Goal: Task Accomplishment & Management: Manage account settings

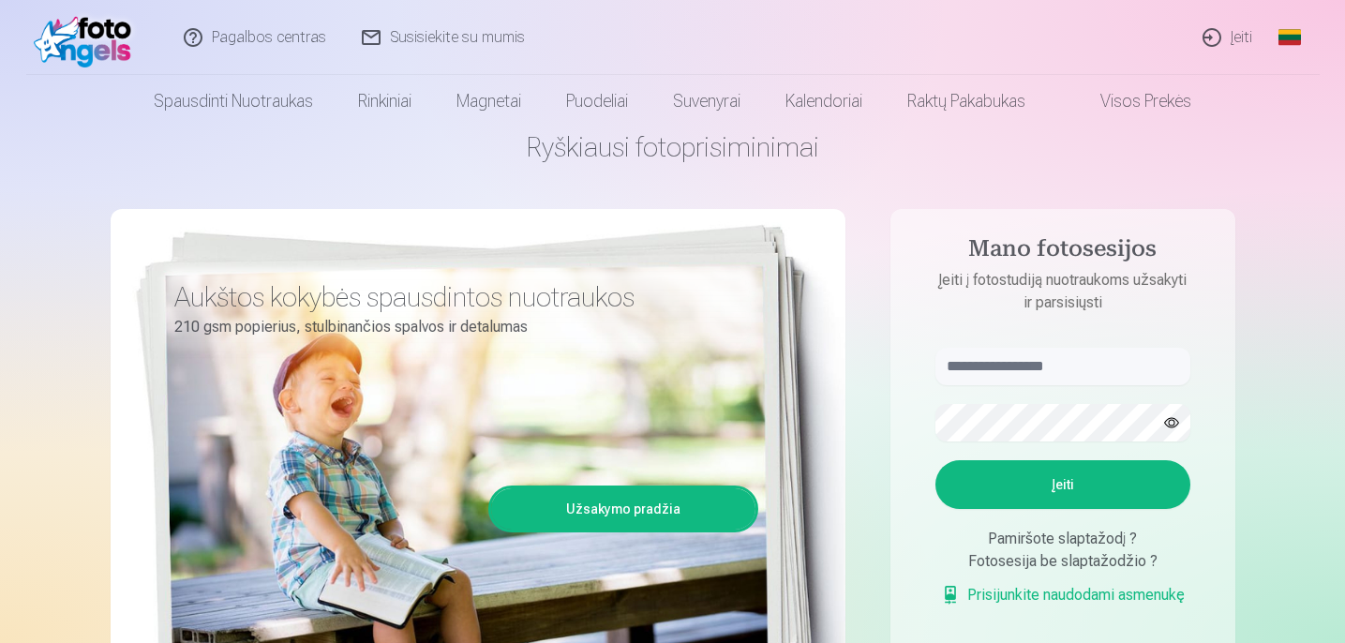
scroll to position [78, 0]
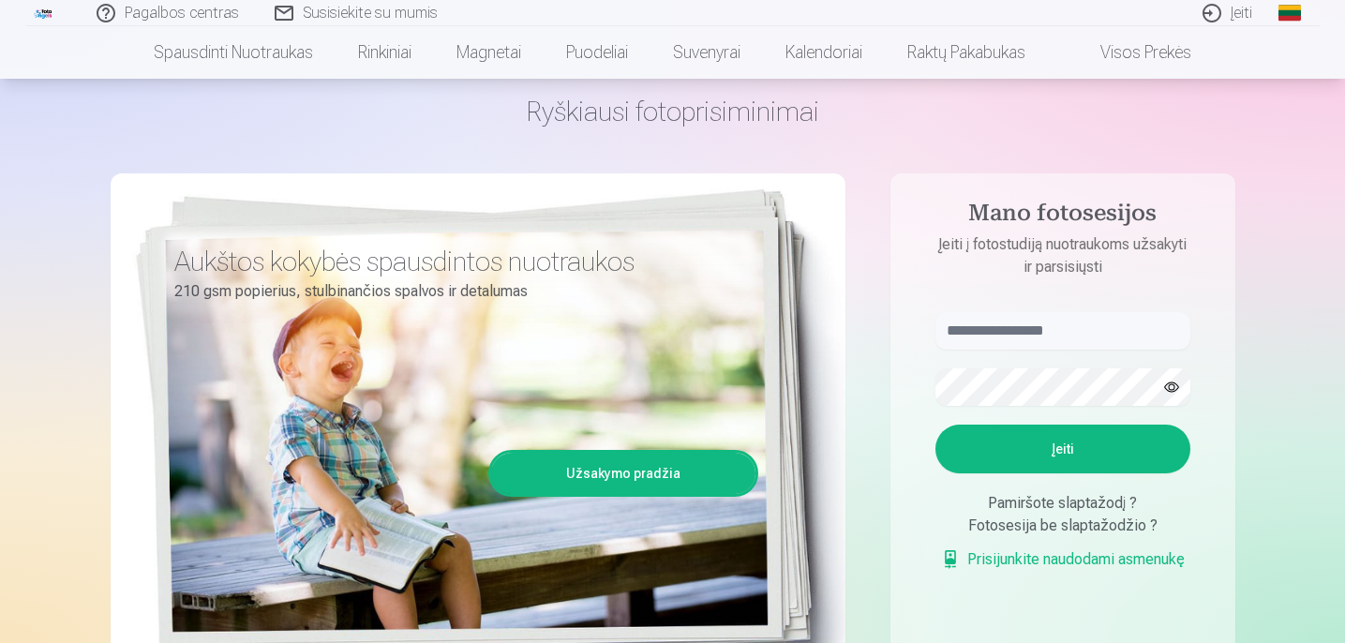
click at [1050, 343] on input "text" at bounding box center [1063, 330] width 255 height 37
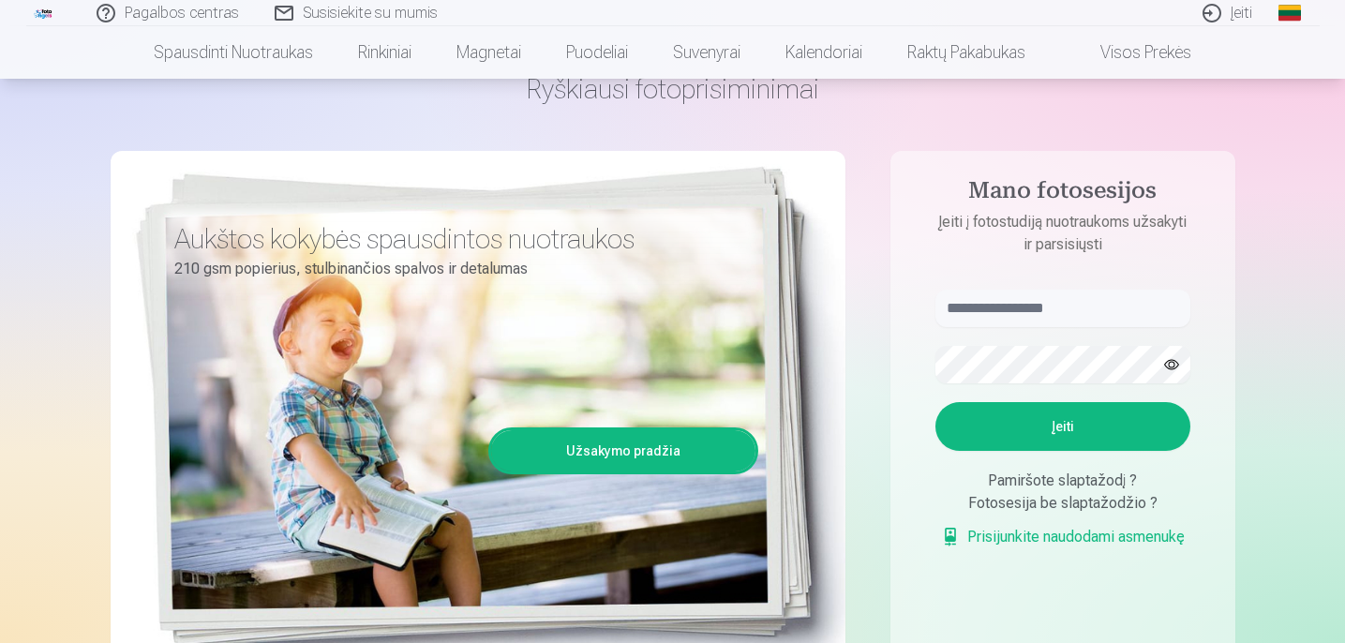
scroll to position [110, 0]
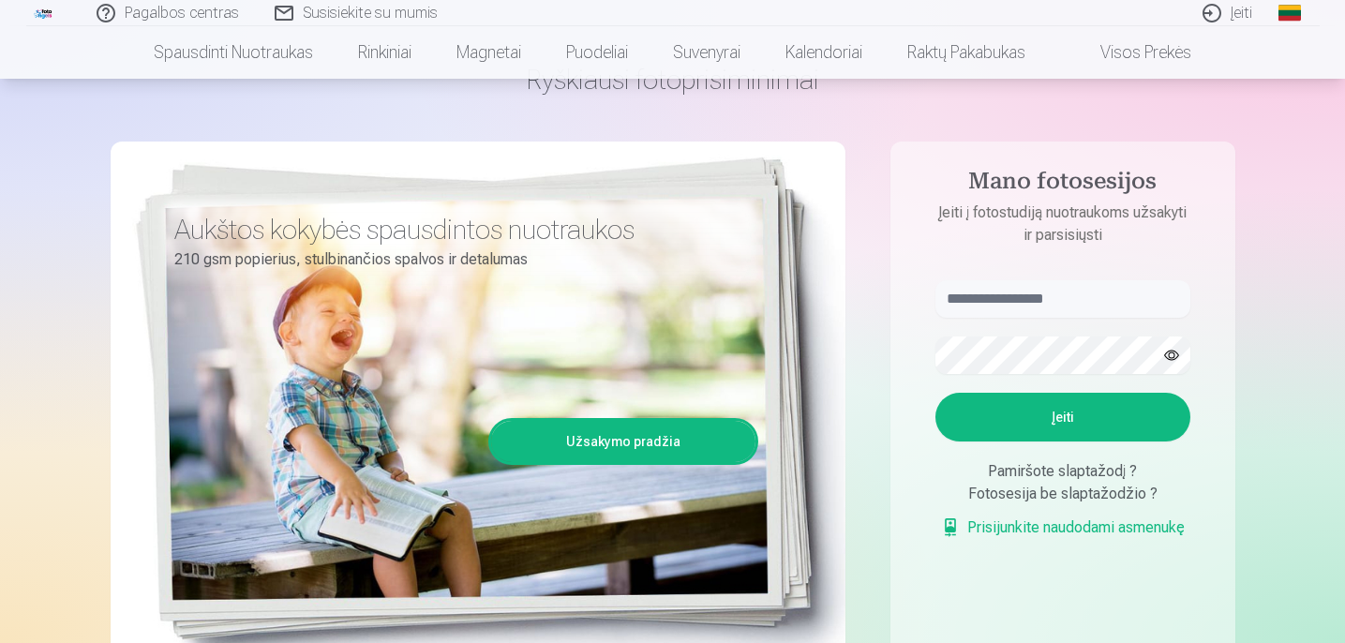
click at [1090, 529] on link "Prisijunkite naudodami asmenukę" at bounding box center [1063, 527] width 244 height 22
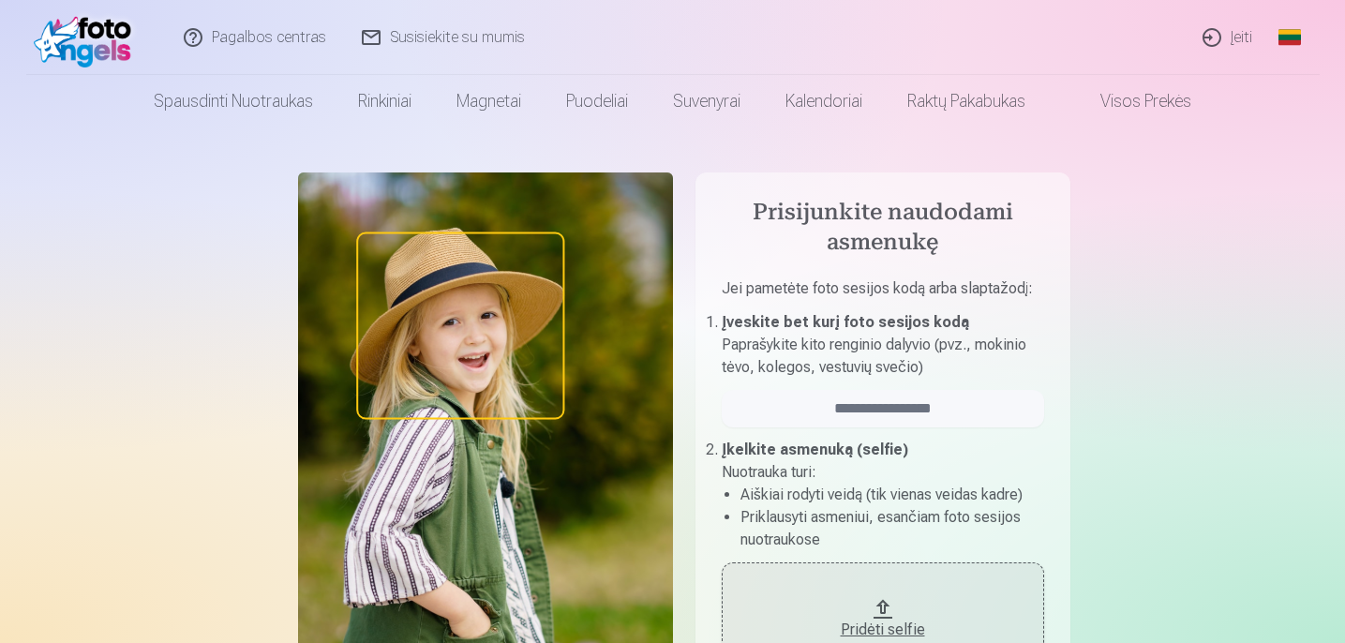
click at [88, 43] on img at bounding box center [88, 37] width 108 height 60
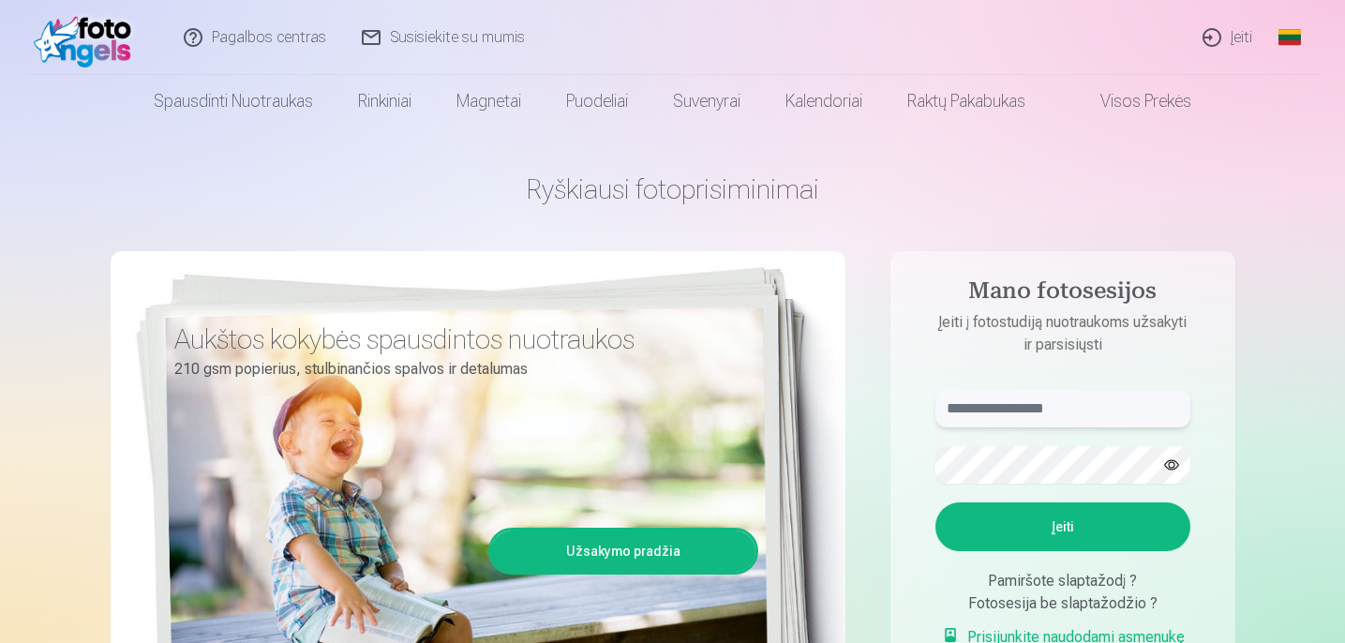
click at [1022, 406] on input "text" at bounding box center [1063, 408] width 255 height 37
paste input "**********"
type input "******"
click at [936, 502] on button "Įeiti" at bounding box center [1063, 526] width 255 height 49
click at [1228, 492] on aside "Mano fotosesijos Įeiti į fotostudiją nuotraukoms užsakyti ir parsisiųsti ******…" at bounding box center [1063, 509] width 345 height 516
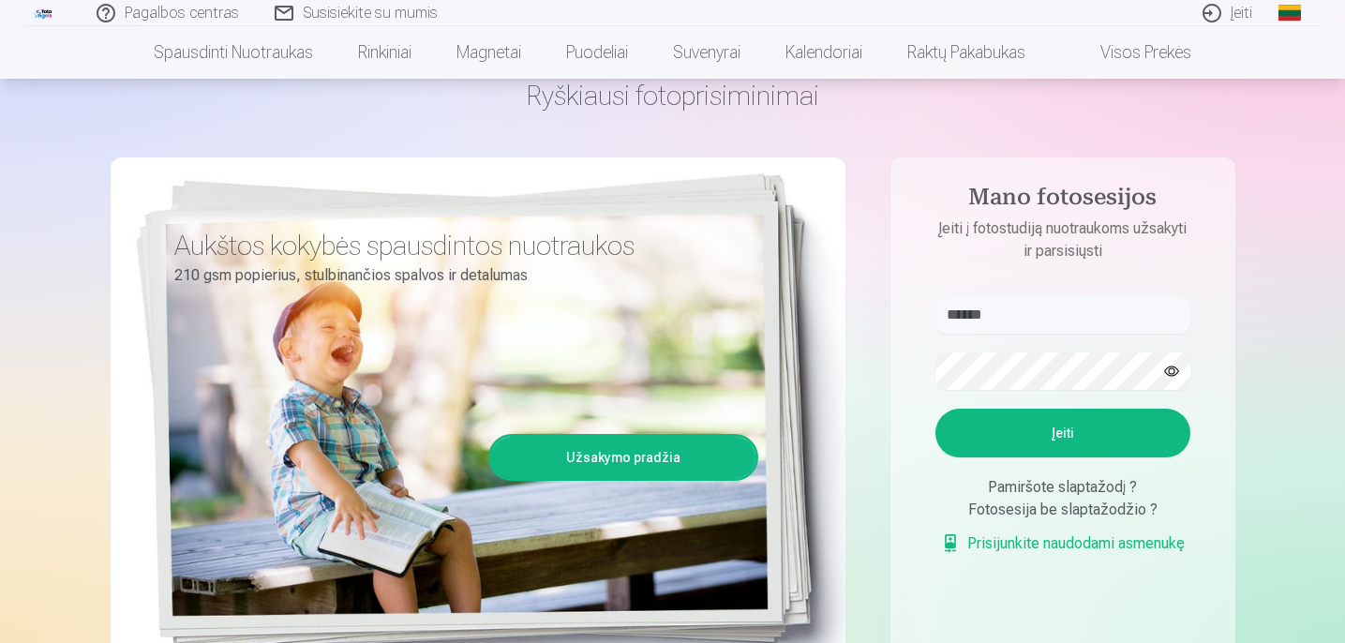
scroll to position [93, 0]
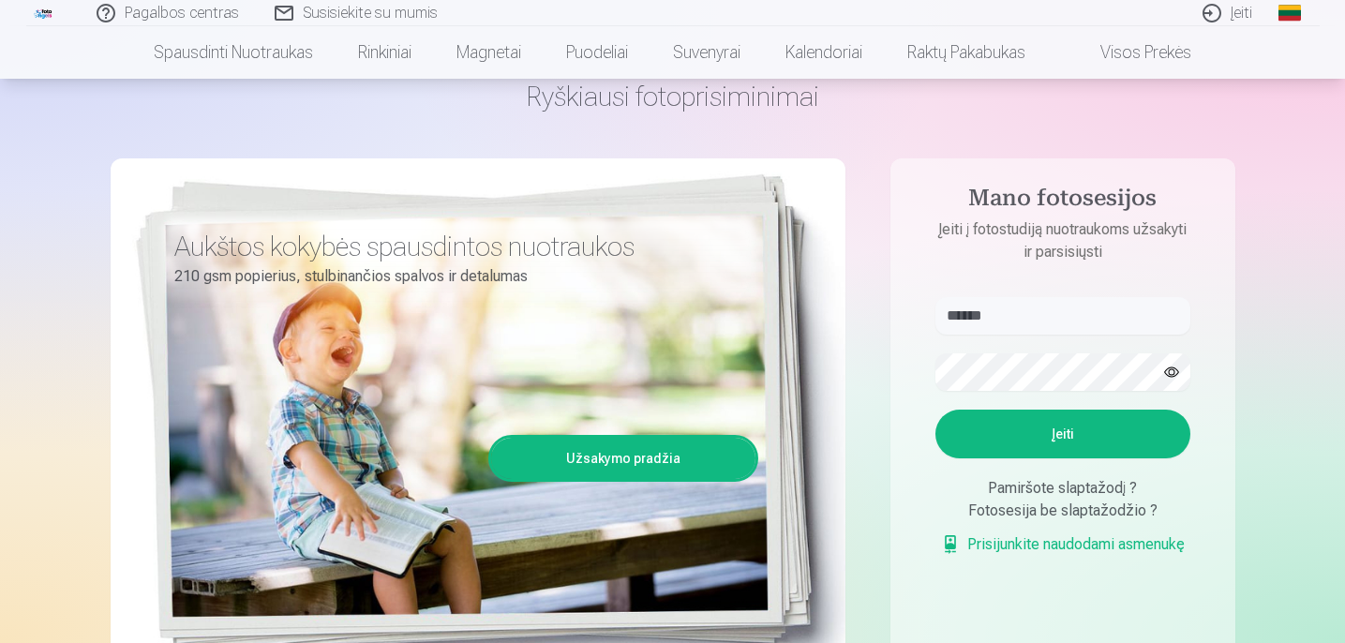
click at [1100, 485] on div "Pamiršote slaptažodį ?" at bounding box center [1063, 488] width 255 height 22
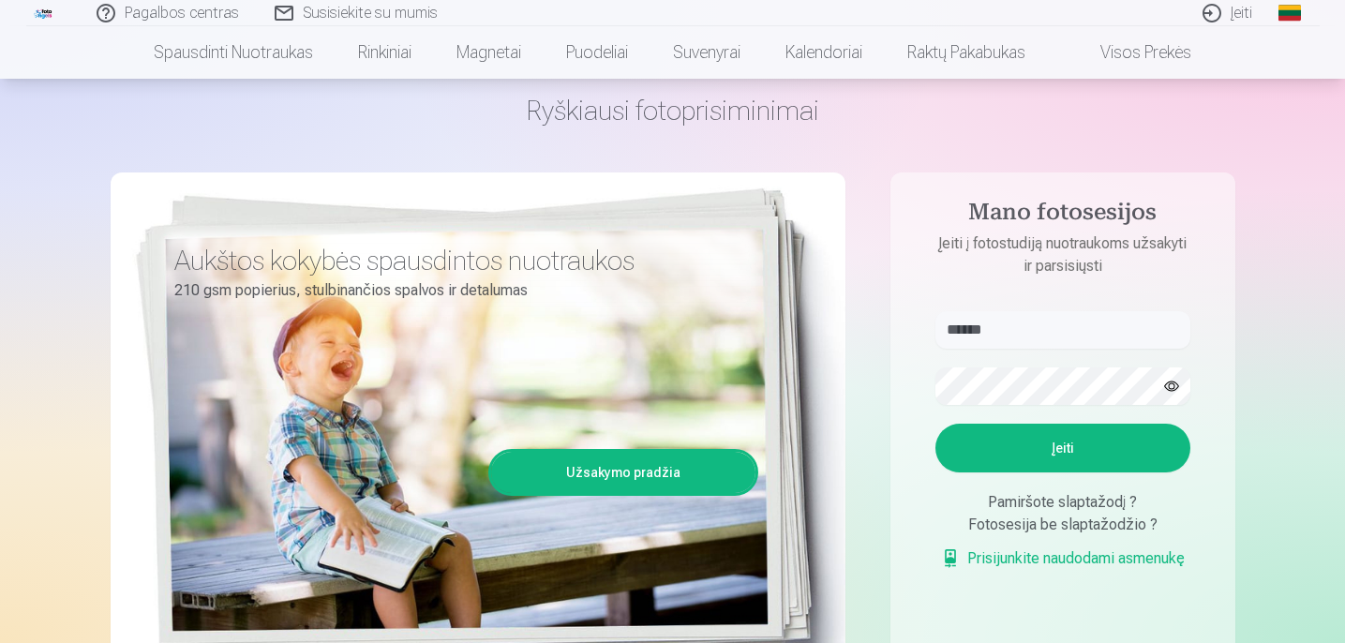
scroll to position [75, 0]
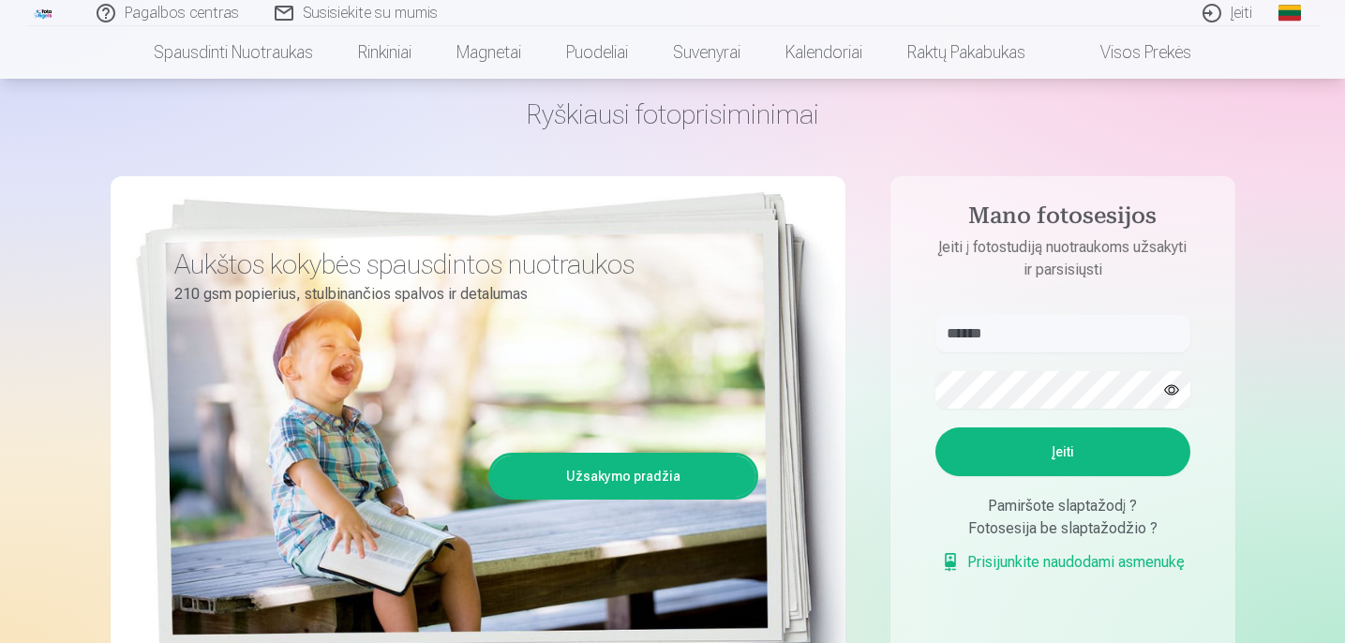
click at [1049, 567] on link "Prisijunkite naudodami asmenukę" at bounding box center [1063, 562] width 244 height 22
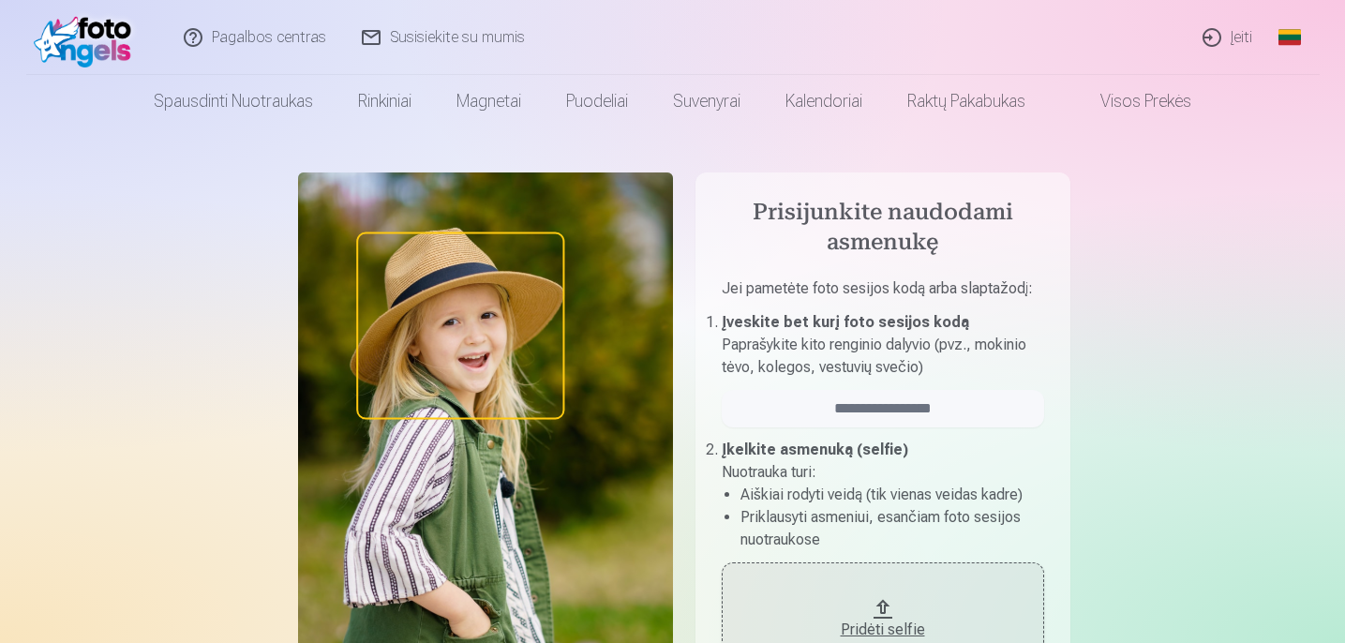
click at [1228, 35] on link "Įeiti" at bounding box center [1228, 37] width 85 height 75
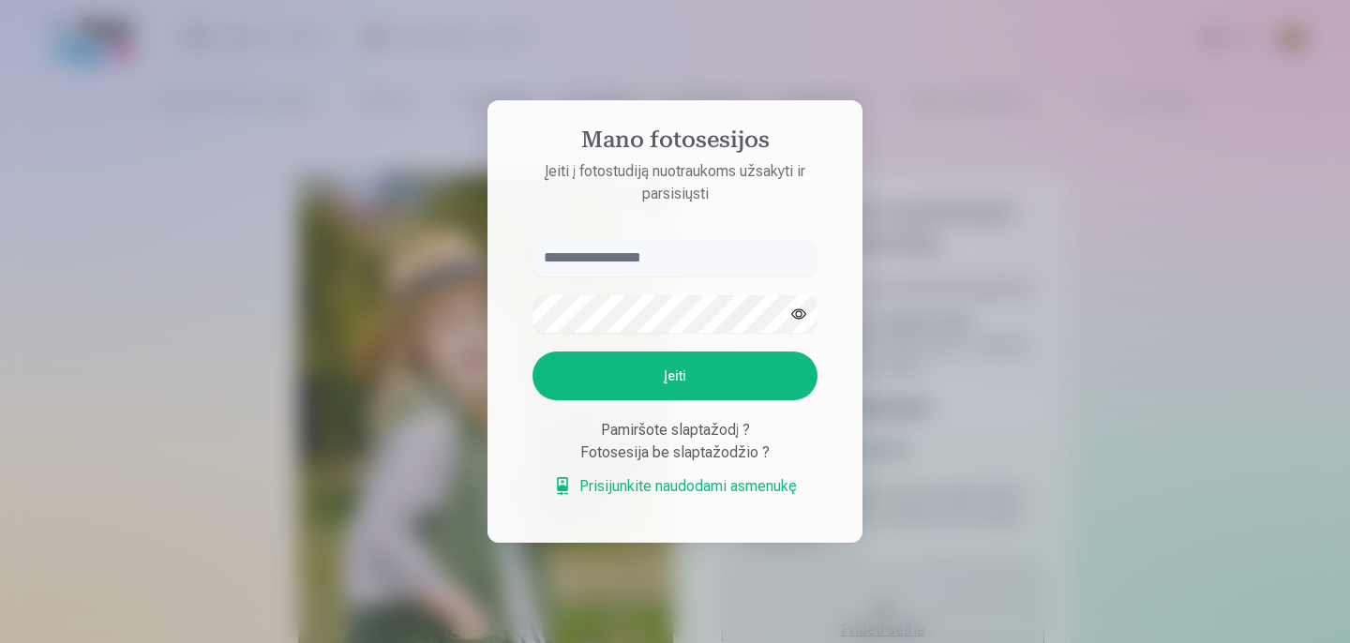
click at [648, 240] on input "text" at bounding box center [674, 257] width 285 height 37
click at [699, 424] on div "Pamiršote slaptažodį ?" at bounding box center [674, 430] width 285 height 22
click at [695, 489] on link "Prisijunkite naudodami asmenukę" at bounding box center [675, 486] width 244 height 22
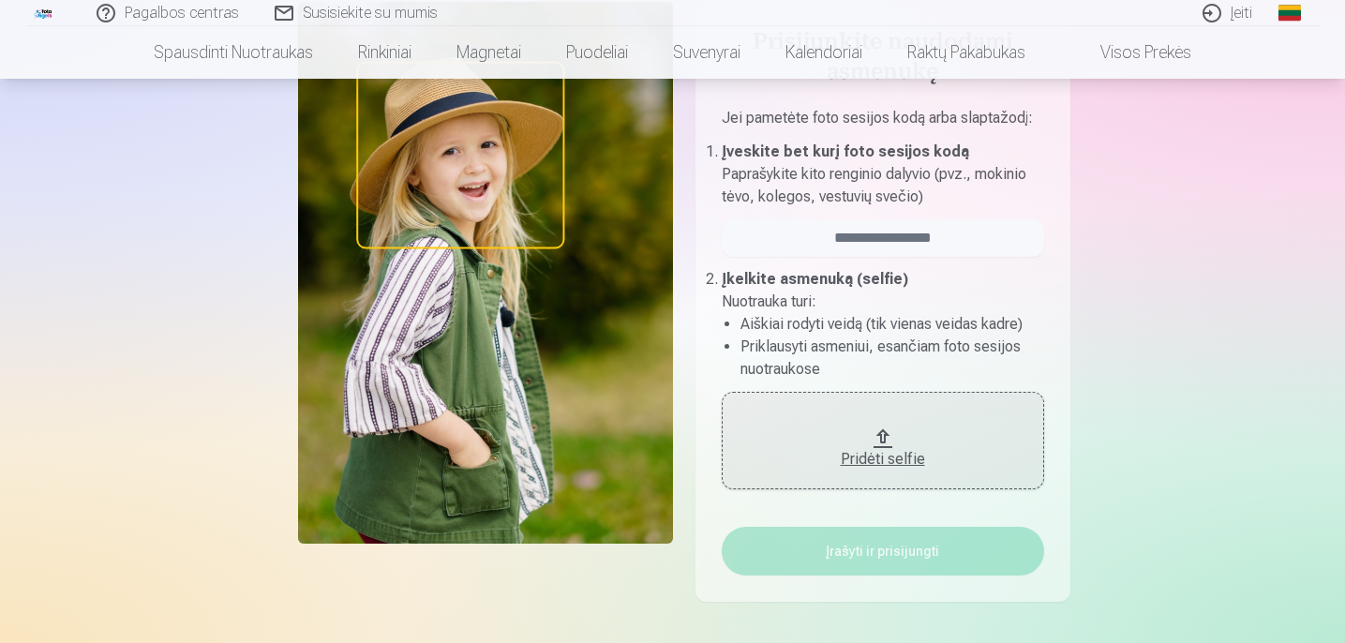
scroll to position [155, 0]
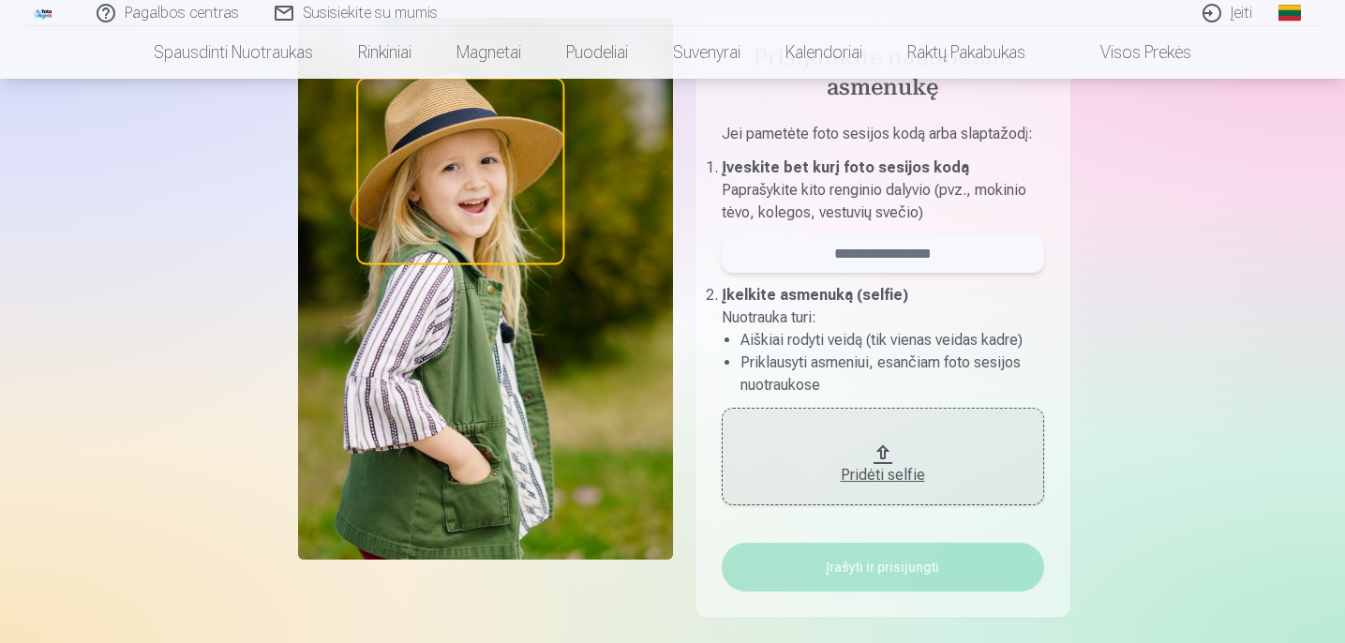
click at [881, 247] on input "email" at bounding box center [883, 253] width 322 height 37
paste input "**********"
type input "**********"
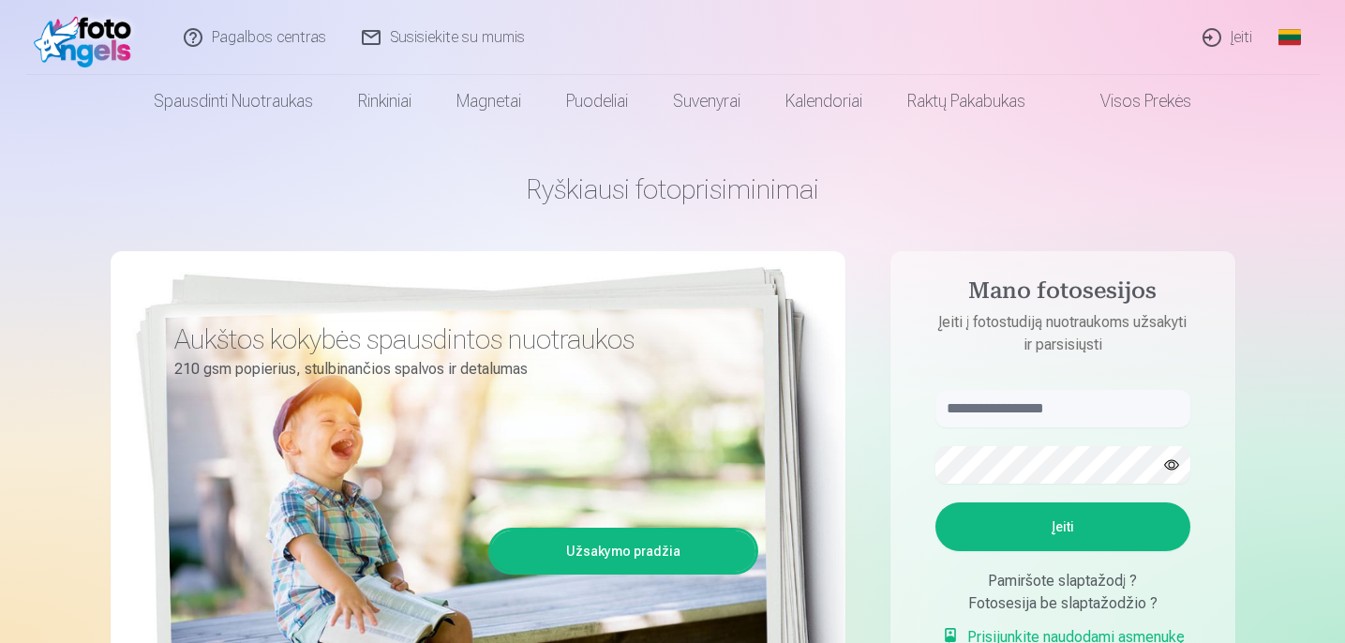
click at [1228, 39] on link "Įeiti" at bounding box center [1228, 37] width 85 height 75
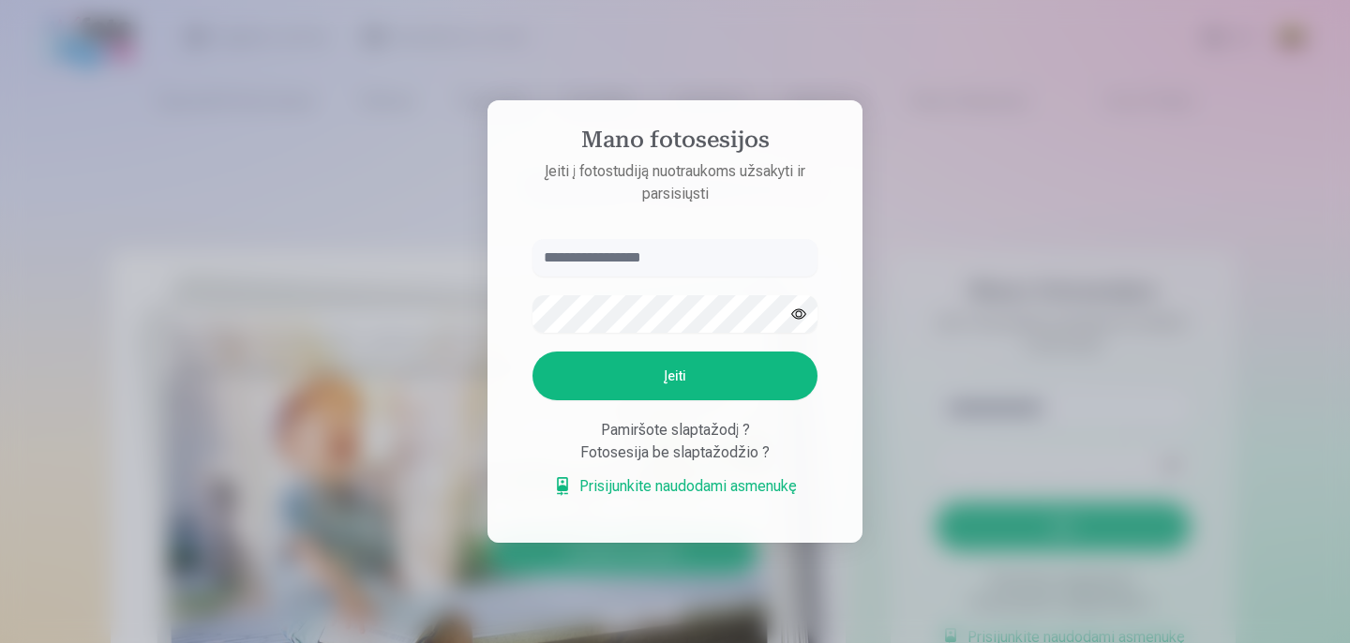
click at [696, 455] on div "Fotosesija be slaptažodžio ?" at bounding box center [674, 453] width 285 height 22
click at [697, 431] on div "Pamiršote slaptažodį ?" at bounding box center [674, 430] width 285 height 22
click at [690, 363] on button "Įeiti" at bounding box center [674, 376] width 285 height 49
click at [690, 362] on button "Įeiti" at bounding box center [674, 376] width 285 height 49
click at [677, 261] on input "text" at bounding box center [674, 257] width 285 height 37
